Goal: Information Seeking & Learning: Learn about a topic

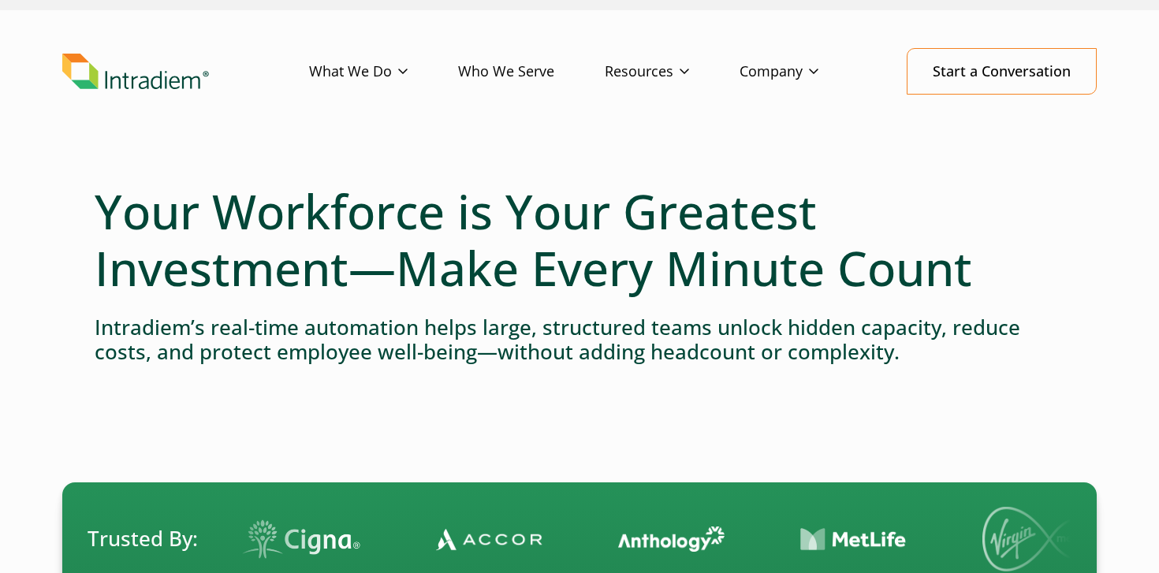
scroll to position [38, 0]
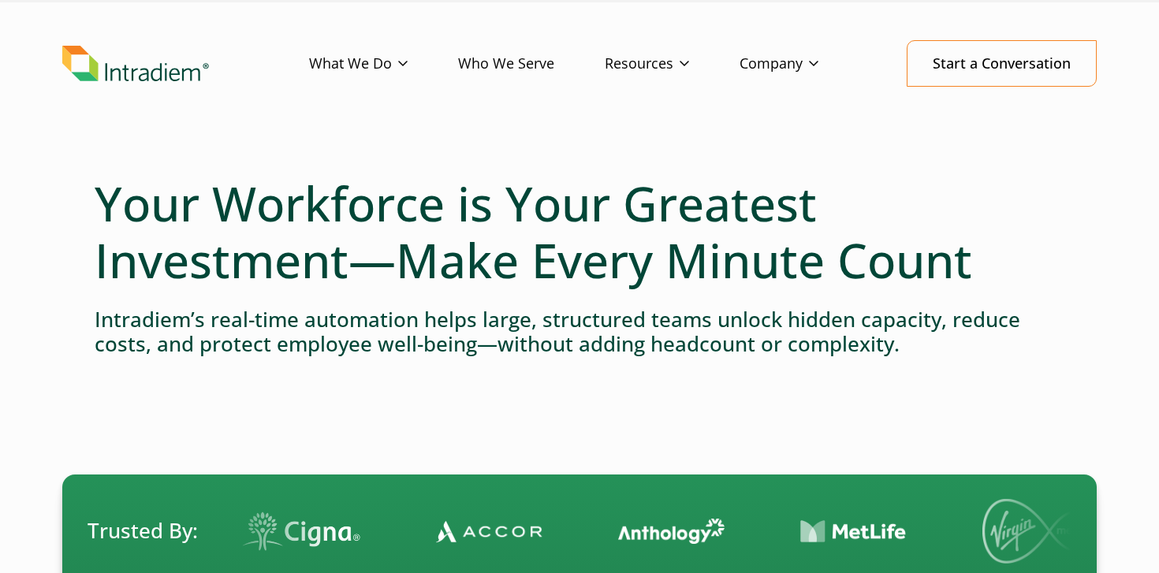
click at [380, 62] on link "What We Do" at bounding box center [383, 64] width 149 height 46
click at [333, 100] on link "Platform" at bounding box center [336, 96] width 52 height 17
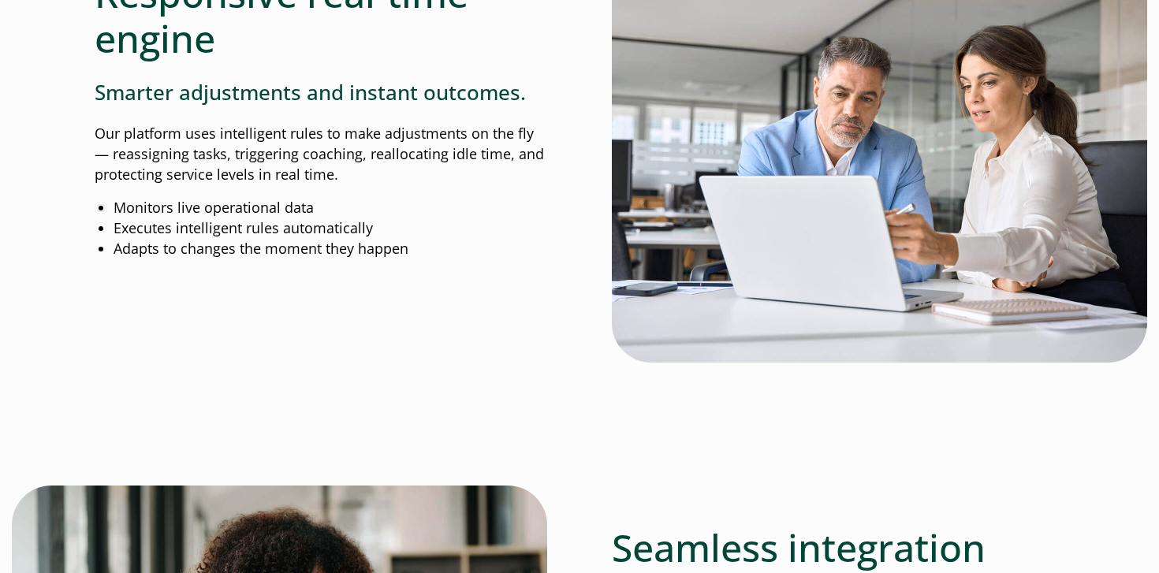
scroll to position [1608, 0]
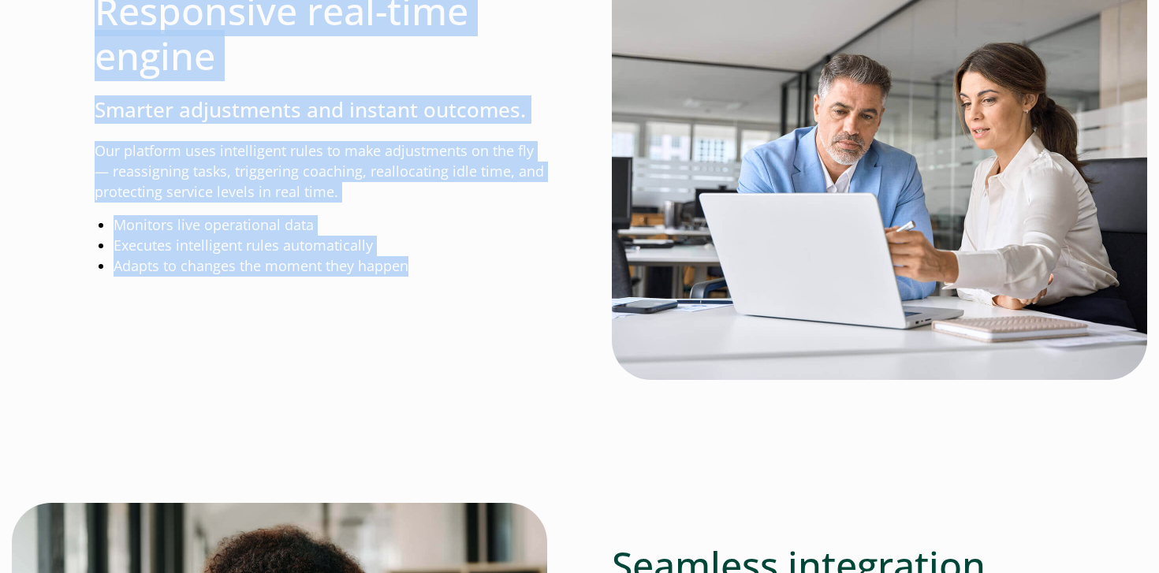
drag, startPoint x: 88, startPoint y: 20, endPoint x: 412, endPoint y: 282, distance: 416.5
copy div "Responsive real-time engine Smarter adjustments and instant outcomes. Our platf…"
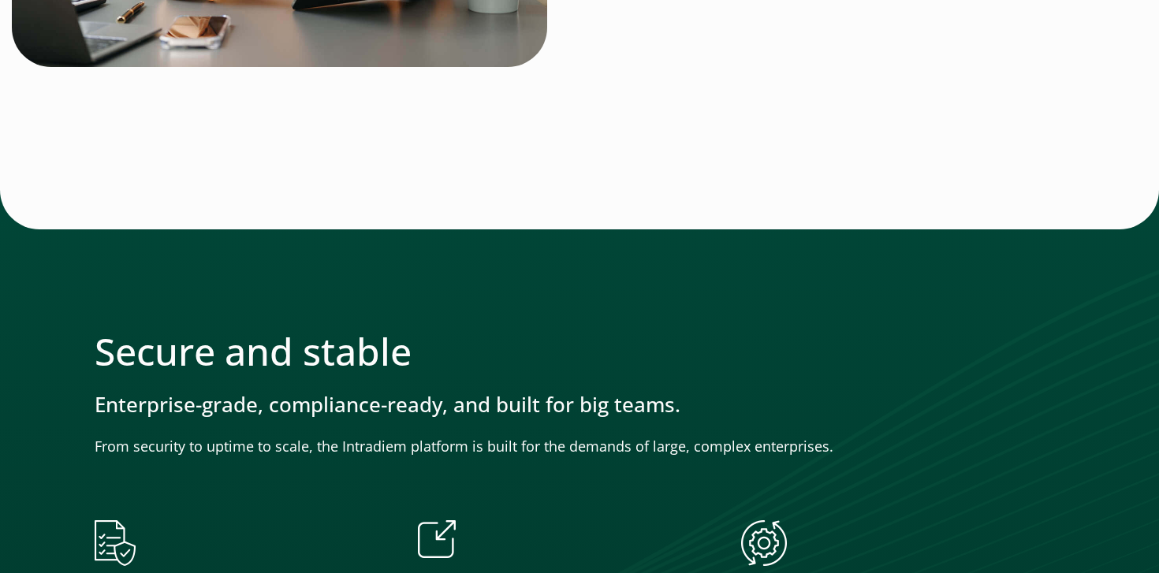
scroll to position [1973, 0]
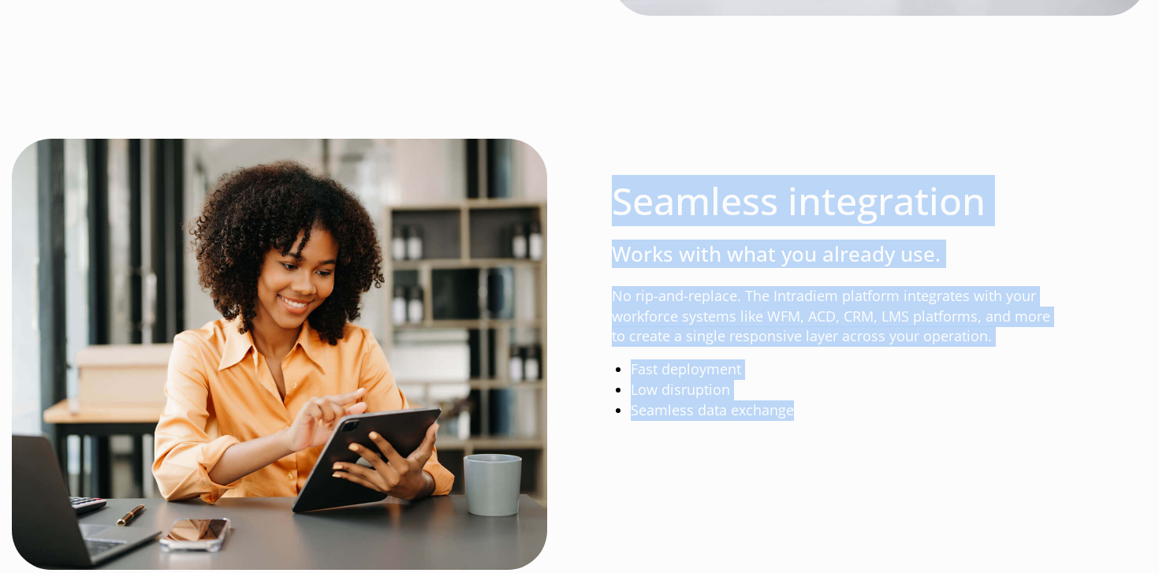
drag, startPoint x: 609, startPoint y: 213, endPoint x: 822, endPoint y: 415, distance: 294.5
click at [822, 415] on div "Seamless integration Works with what you already use. No rip-and-replace. The I…" at bounding box center [580, 357] width 970 height 436
copy div "Seamless integration Works with what you already use. No rip-and-replace. The I…"
